Goal: Task Accomplishment & Management: Use online tool/utility

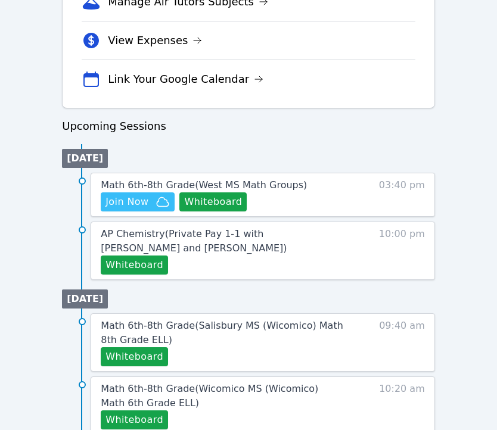
scroll to position [492, 0]
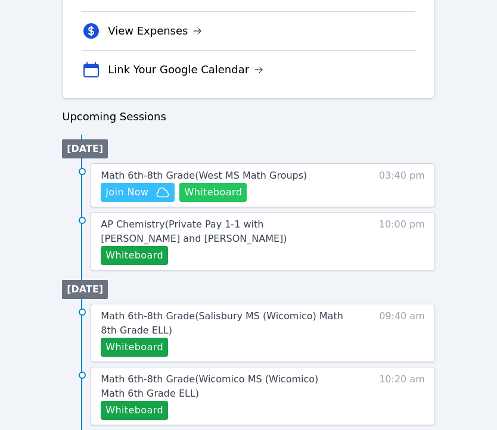
click at [199, 197] on button "Whiteboard" at bounding box center [212, 192] width 67 height 19
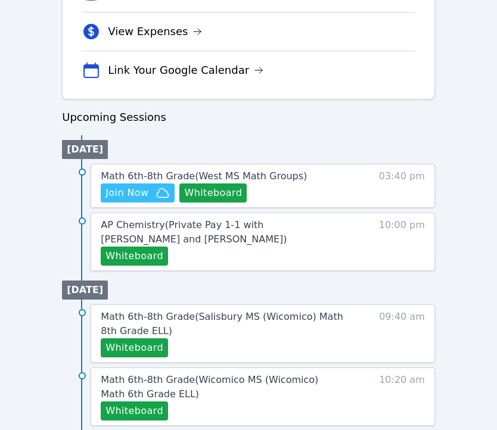
click at [146, 192] on span "Join Now" at bounding box center [126, 193] width 43 height 14
click at [0, 0] on div "Home Sessions Study Groups Students Messages Open user menu Tippayanawat Tongvi…" at bounding box center [248, 185] width 497 height 1354
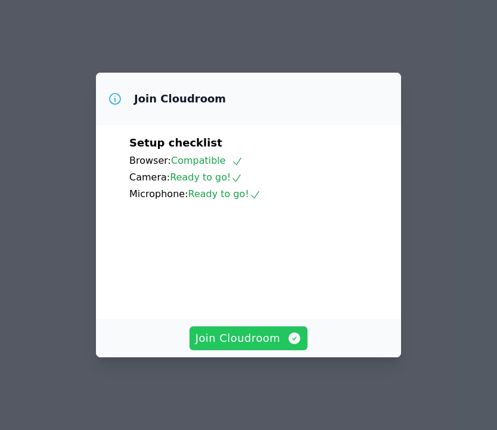
click at [274, 350] on button "Join Cloudroom" at bounding box center [248, 338] width 119 height 24
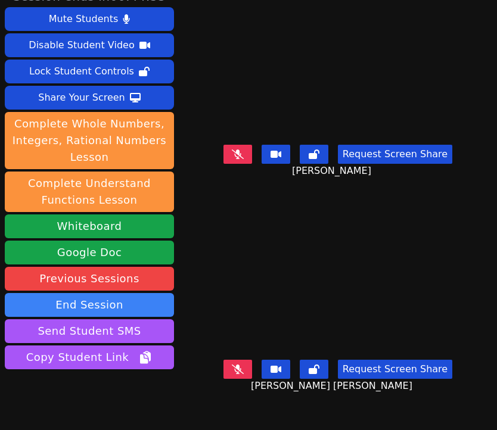
scroll to position [58, 0]
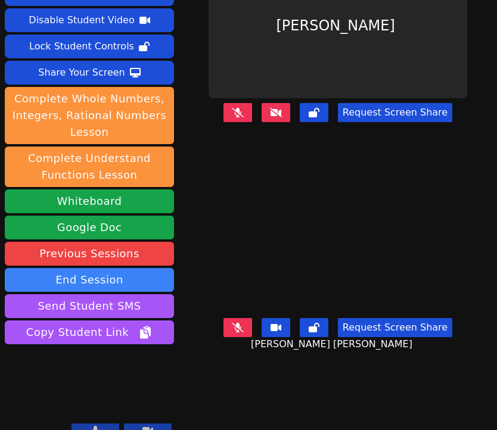
click at [163, 276] on div "Mute Students Disable Student Video Lock Student Controls Share Your Screen dow…" at bounding box center [89, 164] width 169 height 364
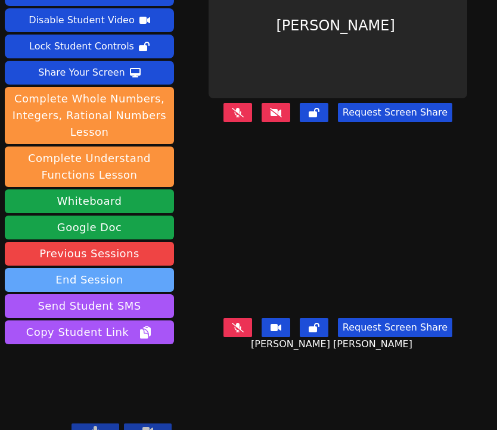
click at [163, 274] on button "End Session" at bounding box center [89, 280] width 169 height 24
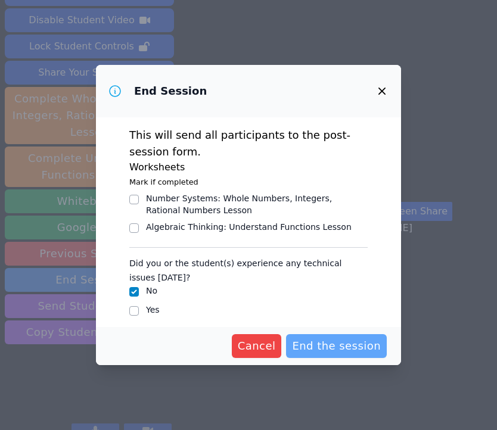
click at [327, 349] on span "End the session" at bounding box center [336, 346] width 89 height 17
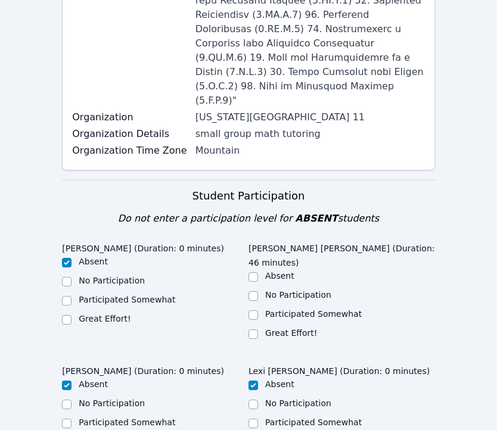
scroll to position [482, 0]
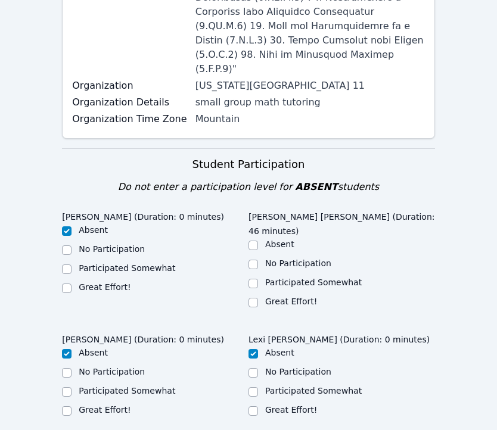
click at [288, 297] on label "Great Effort!" at bounding box center [291, 302] width 52 height 10
click at [258, 298] on input "Great Effort!" at bounding box center [253, 303] width 10 height 10
checkbox input "true"
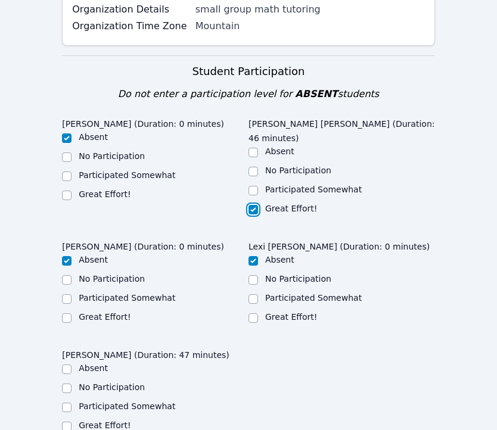
scroll to position [597, 0]
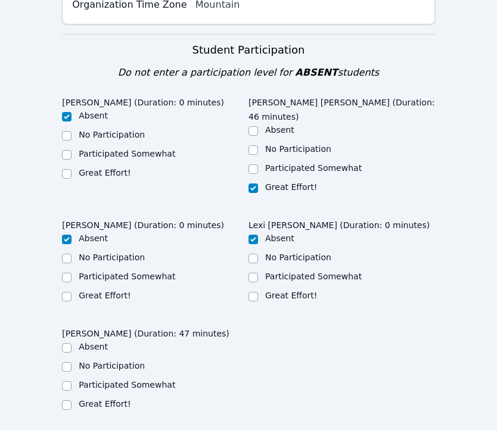
click at [111, 341] on ul "Absent No Participation Participated Somewhat Great Effort!" at bounding box center [155, 376] width 186 height 71
click at [107, 399] on label "Great Effort!" at bounding box center [105, 404] width 52 height 10
click at [71, 400] on input "Great Effort!" at bounding box center [67, 405] width 10 height 10
checkbox input "true"
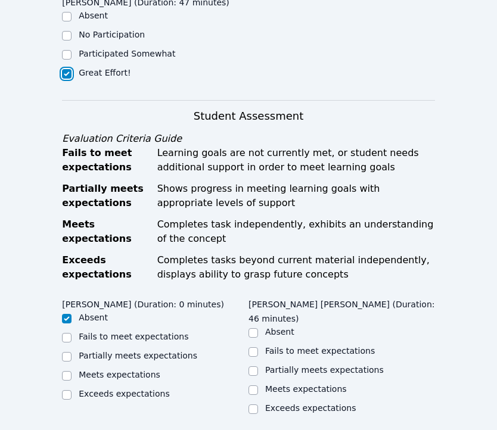
scroll to position [993, 0]
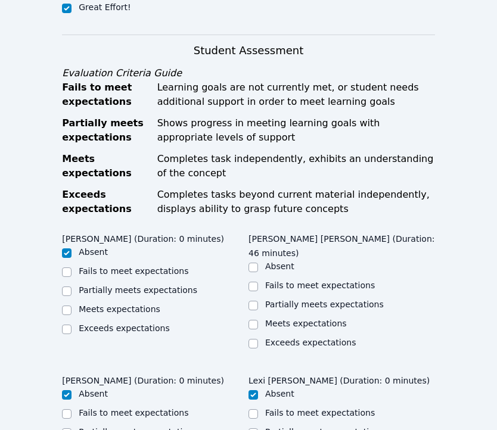
click at [296, 300] on label "Partially meets expectations" at bounding box center [324, 305] width 119 height 10
click at [258, 301] on input "Partially meets expectations" at bounding box center [253, 306] width 10 height 10
checkbox input "true"
click at [295, 260] on ul "Absent Fails to meet expectations Partially meets expectations Meets expectatio…" at bounding box center [341, 305] width 186 height 91
click at [295, 319] on label "Meets expectations" at bounding box center [306, 324] width 82 height 10
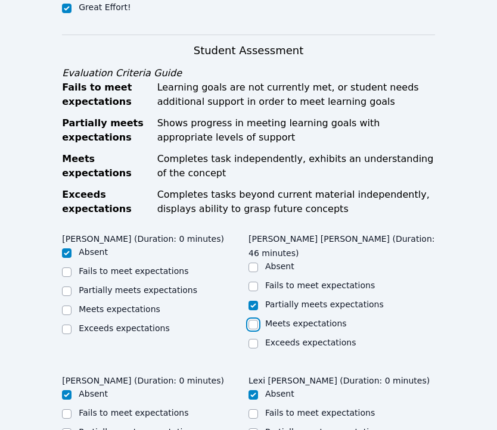
click at [258, 320] on input "Meets expectations" at bounding box center [253, 325] width 10 height 10
checkbox input "true"
checkbox input "false"
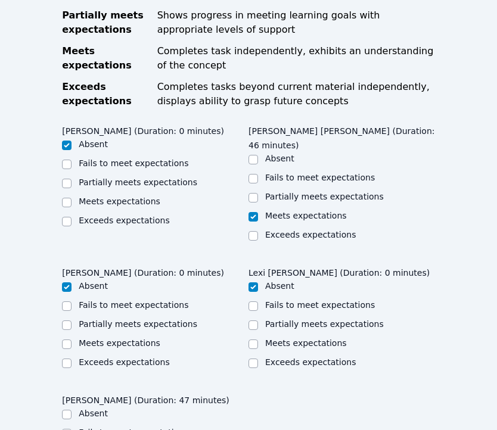
checkbox input "true"
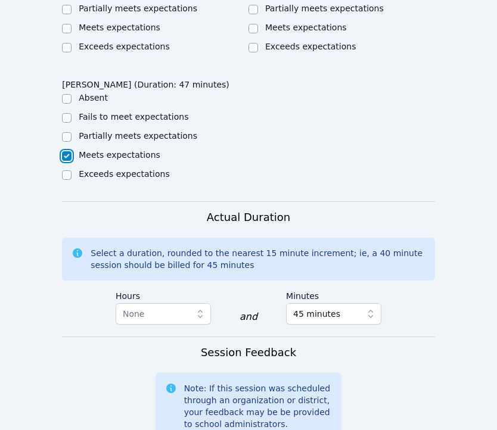
scroll to position [1427, 0]
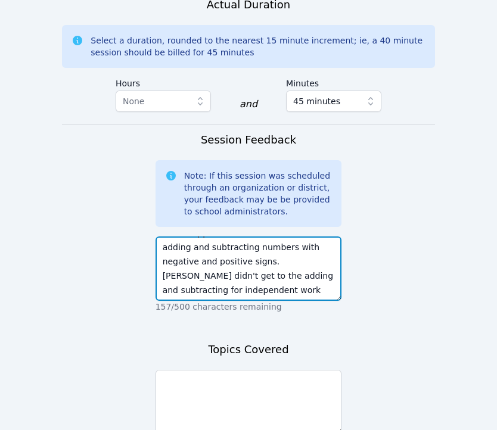
scroll to position [1663, 0]
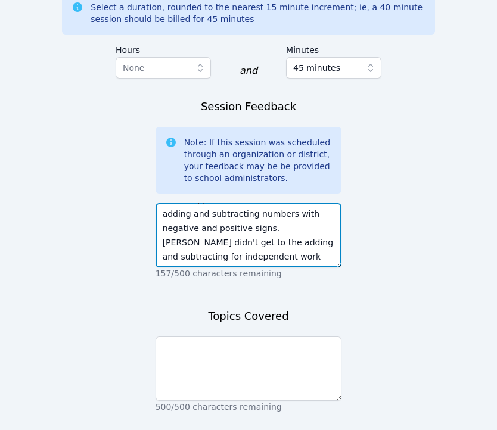
type textarea "Today we introduced adding and subtracting rational numbers. Juan did well with…"
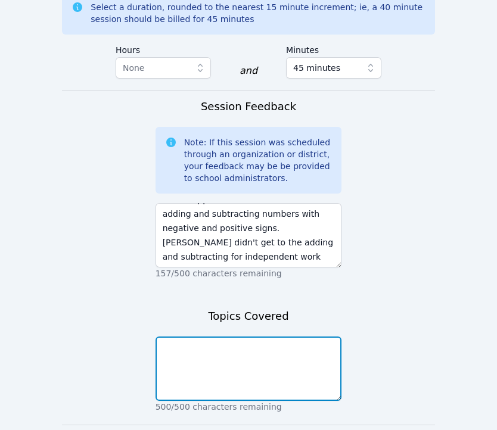
click at [232, 336] on textarea at bounding box center [248, 368] width 186 height 64
type textarea "o"
type textarea "a"
type textarea "operations with rational numbers (dividing, adding, subtracting)"
